Goal: Check status: Check status

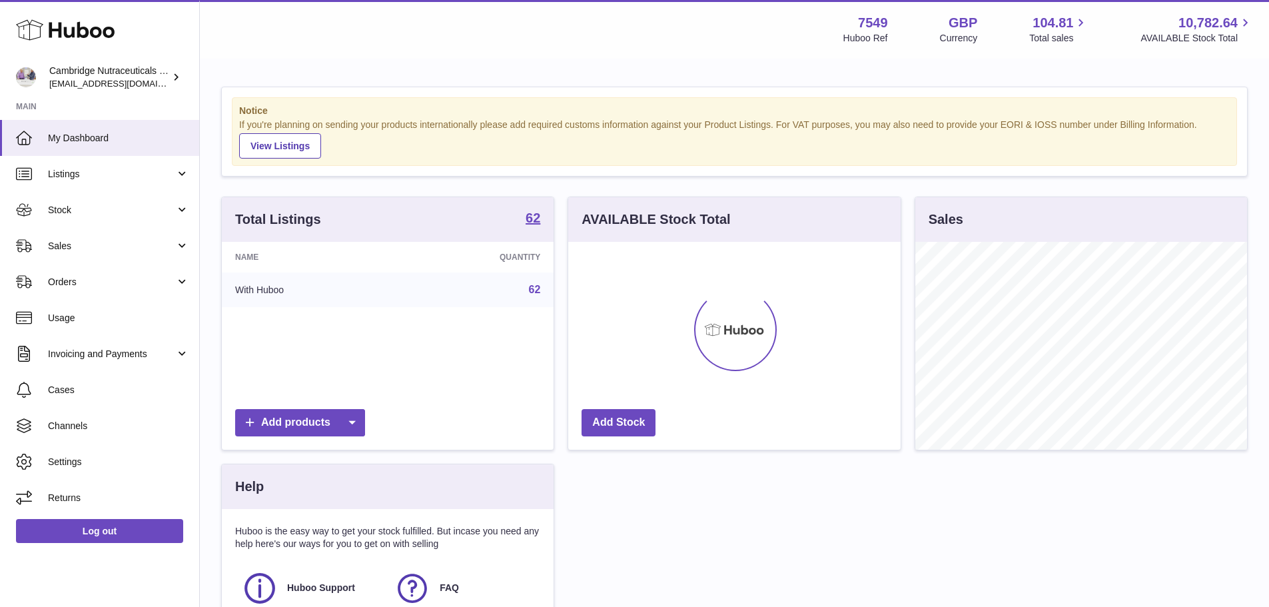
scroll to position [208, 332]
click at [76, 257] on link "Sales" at bounding box center [99, 246] width 199 height 36
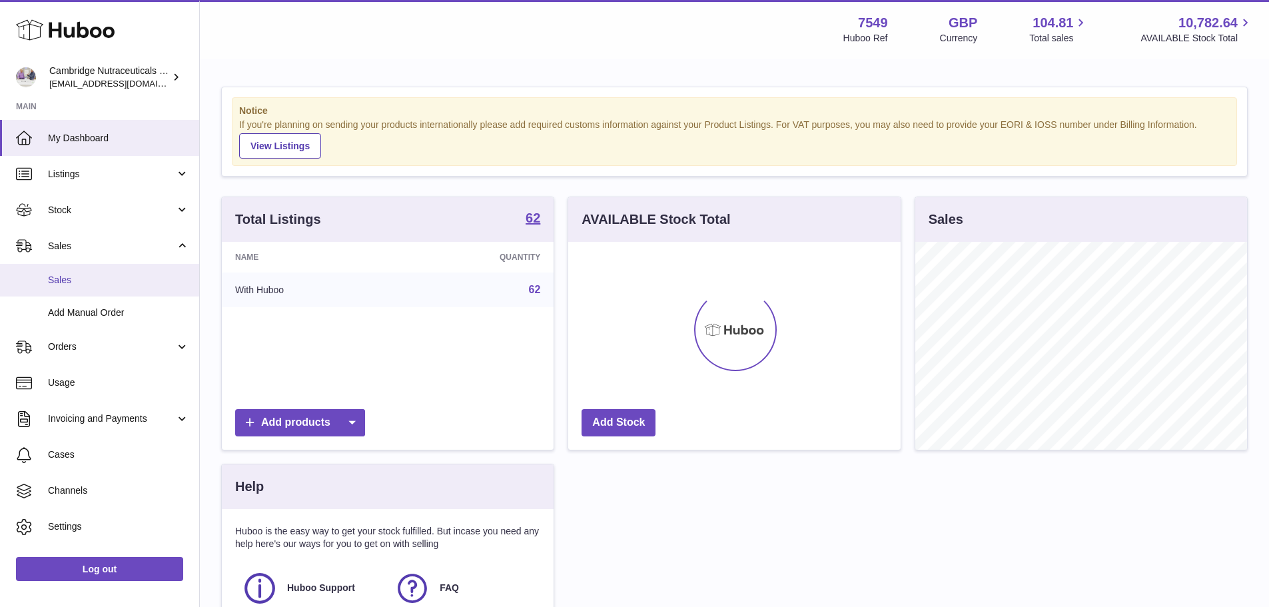
click at [69, 275] on span "Sales" at bounding box center [118, 280] width 141 height 13
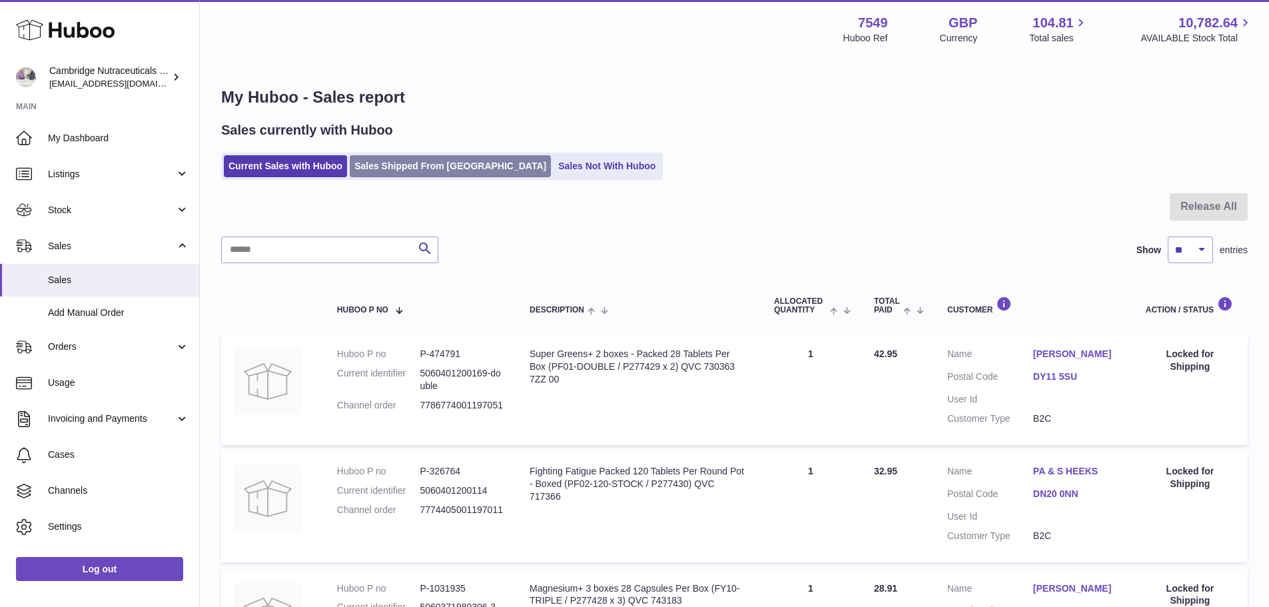
click at [425, 168] on link "Sales Shipped From [GEOGRAPHIC_DATA]" at bounding box center [450, 166] width 201 height 22
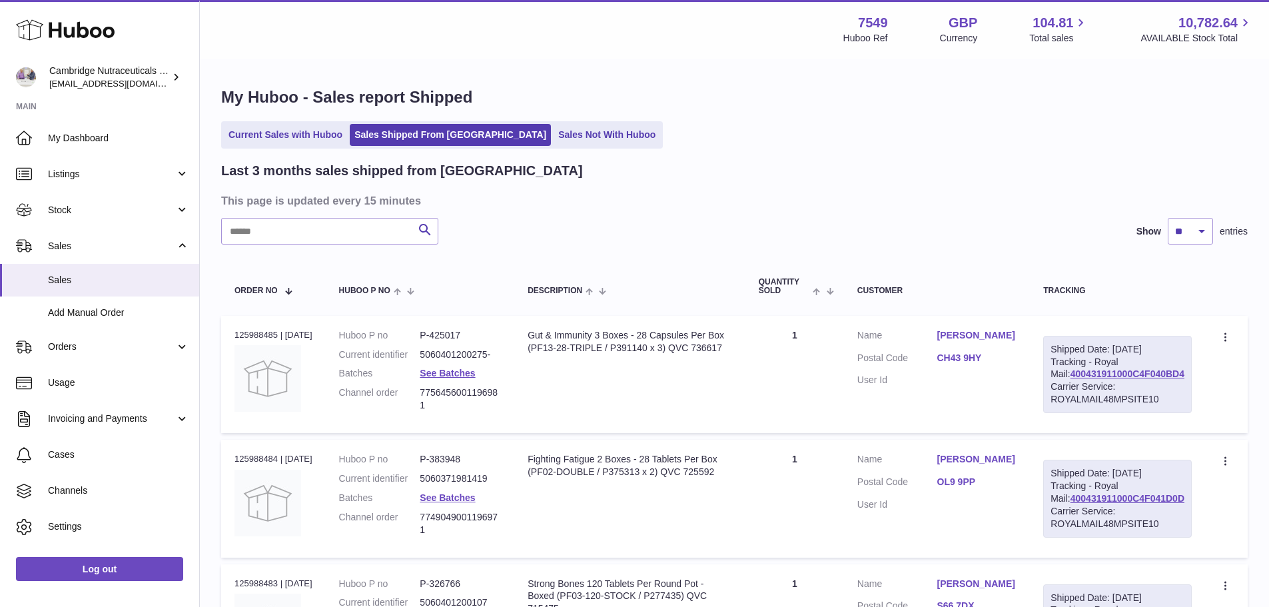
click at [333, 237] on input "text" at bounding box center [329, 231] width 217 height 27
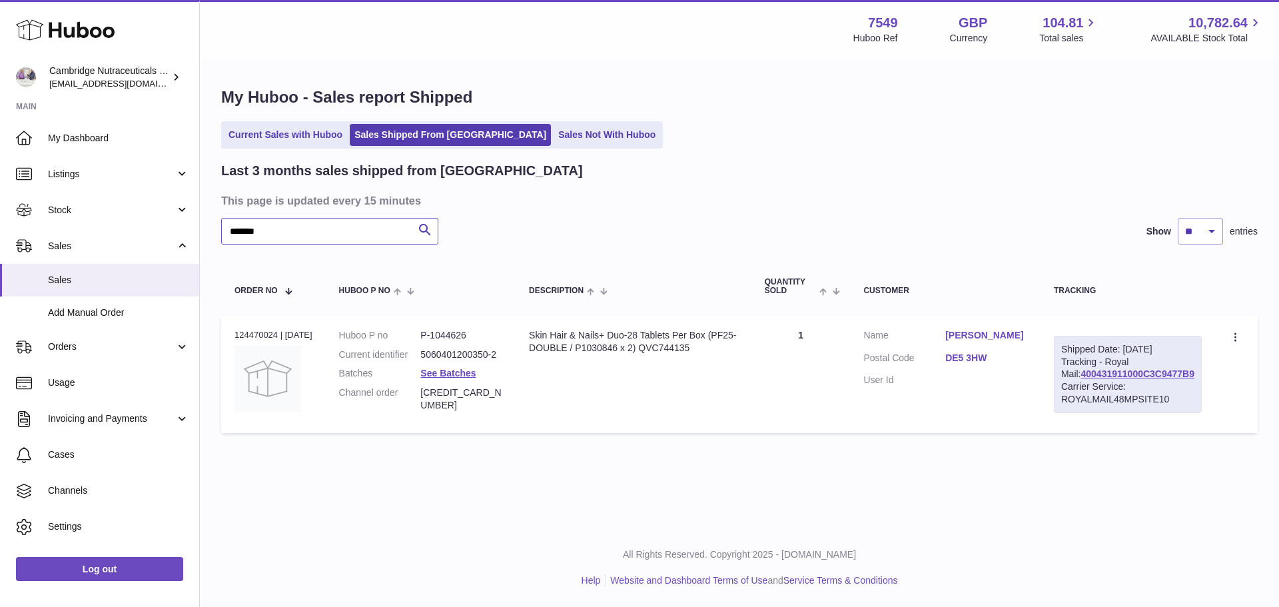
type input "*******"
click at [271, 330] on div "Order no 124470024 | [DATE]" at bounding box center [274, 335] width 78 height 12
copy div "124470024"
